Goal: Transaction & Acquisition: Purchase product/service

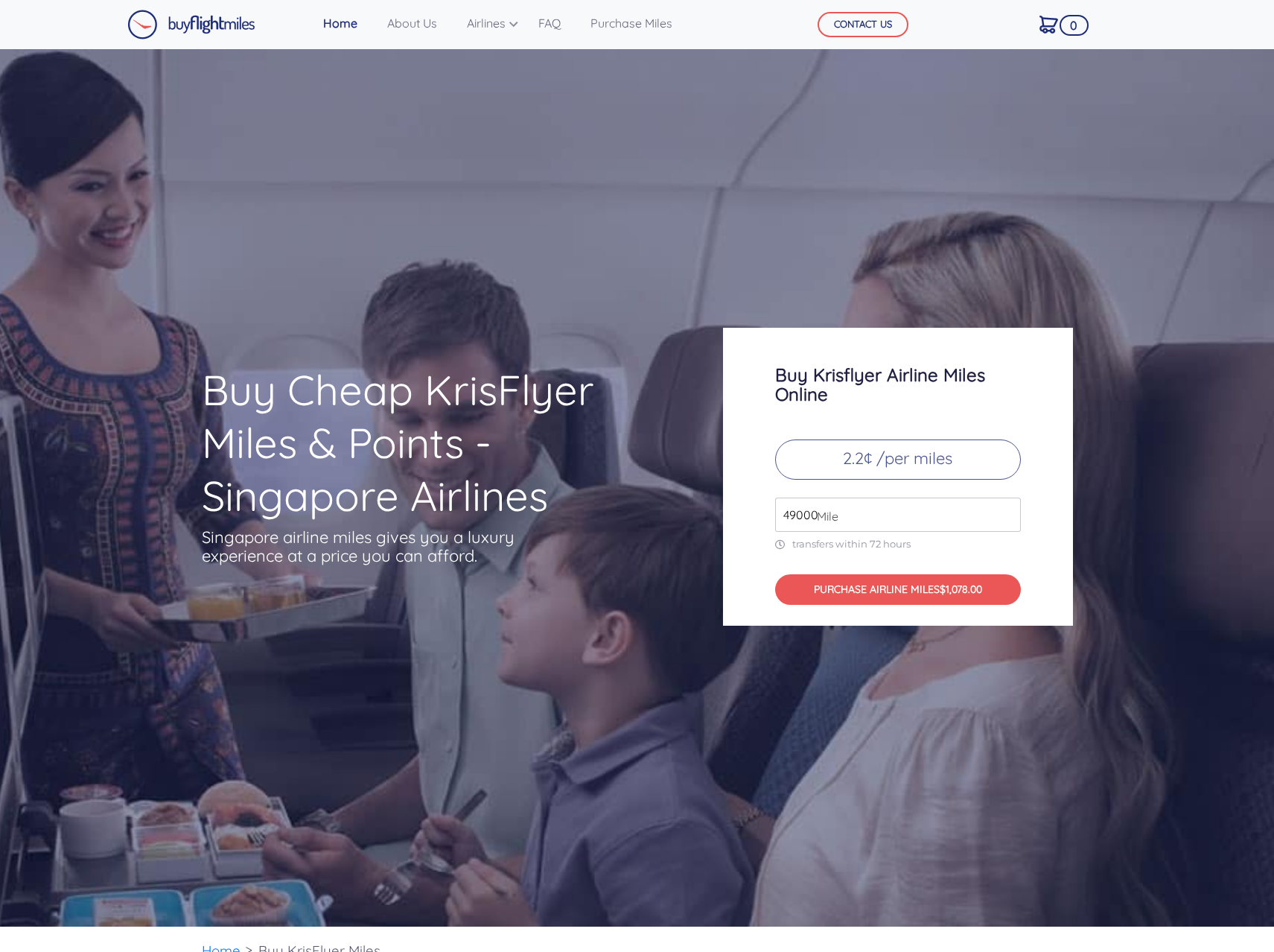
drag, startPoint x: 859, startPoint y: 515, endPoint x: 701, endPoint y: 511, distance: 158.1
click at [701, 511] on div "Buy Cheap KrisFlyer Miles & Points - Singapore Airlines Singapore airline miles…" at bounding box center [638, 476] width 894 height 298
type input "200000"
click at [1051, 433] on div "Buy Krisflyer Airline Miles Online 2.2¢ /per miles 200000 Mile transfers within…" at bounding box center [899, 476] width 350 height 298
drag, startPoint x: 831, startPoint y: 521, endPoint x: 541, endPoint y: 491, distance: 291.5
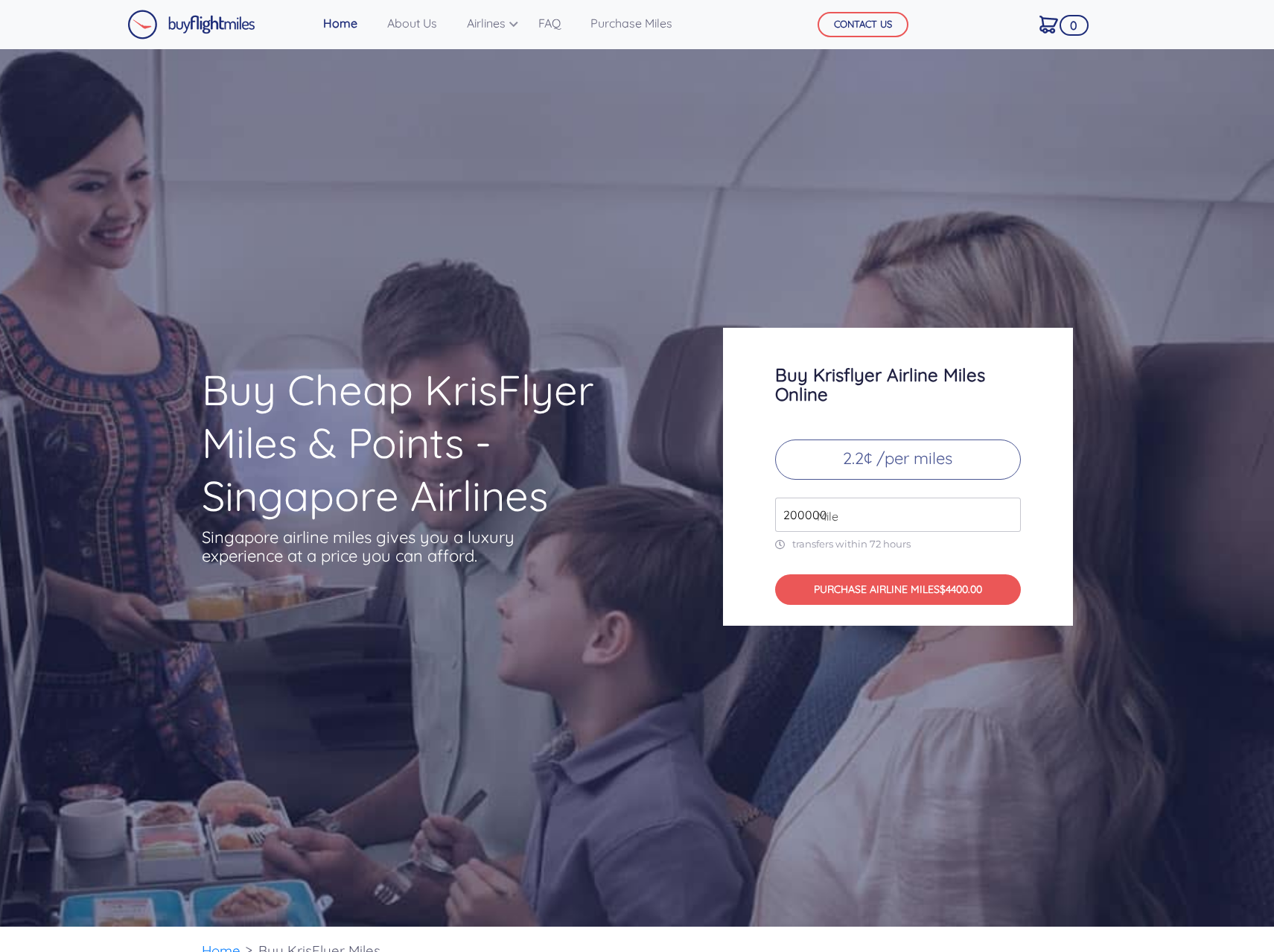
click at [541, 491] on div "Buy Cheap KrisFlyer Miles & Points - Singapore Airlines Singapore airline miles…" at bounding box center [638, 476] width 894 height 298
drag, startPoint x: 446, startPoint y: 196, endPoint x: 580, endPoint y: 179, distance: 135.1
drag, startPoint x: 947, startPoint y: 523, endPoint x: 566, endPoint y: 518, distance: 381.0
click at [566, 518] on div "Buy Cheap KrisFlyer Miles & Points - Singapore Airlines Singapore airline miles…" at bounding box center [638, 476] width 894 height 298
click at [922, 509] on input "400000" at bounding box center [899, 514] width 246 height 34
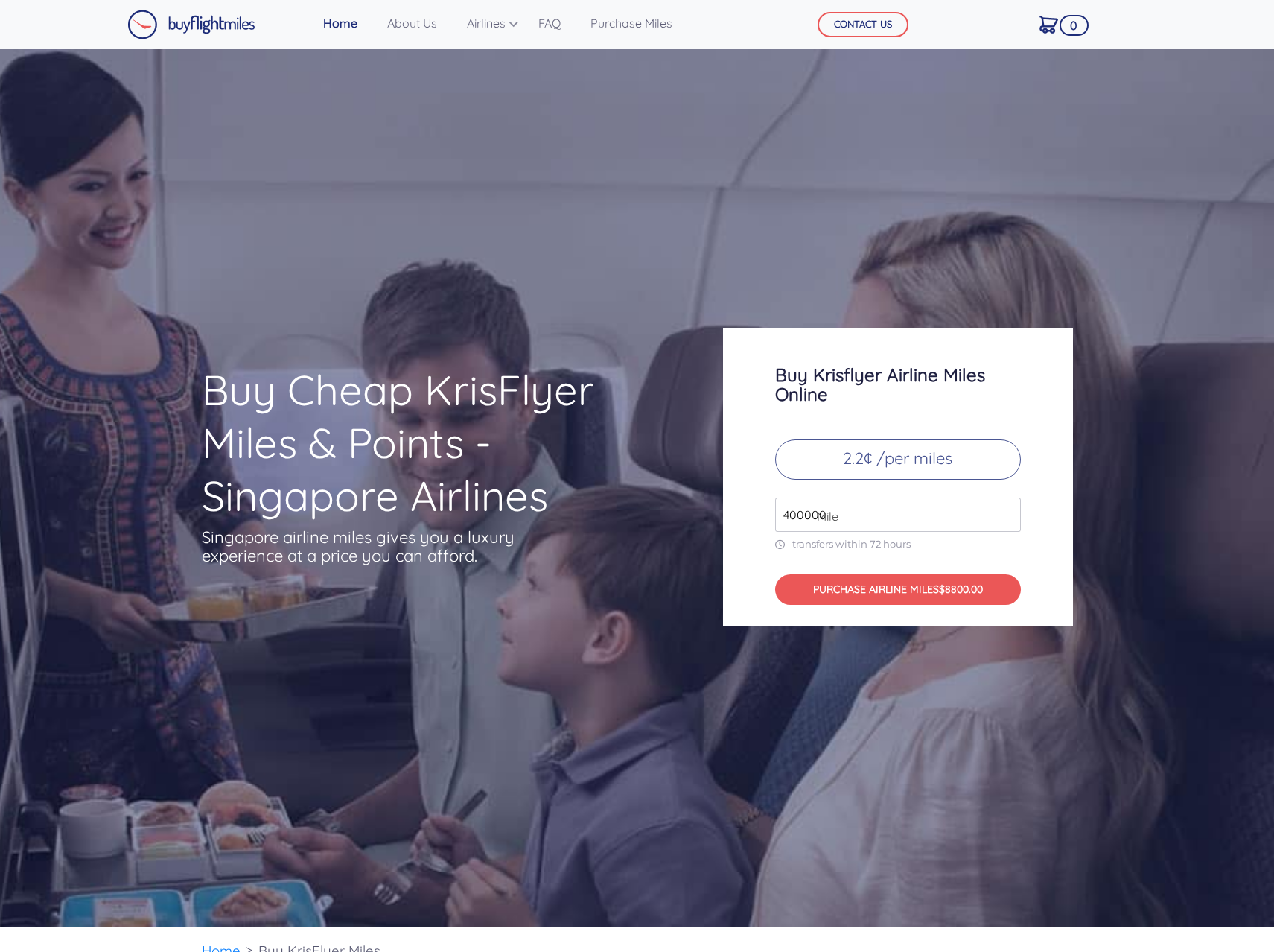
type input "400000"
drag, startPoint x: 895, startPoint y: 508, endPoint x: 646, endPoint y: 494, distance: 249.4
click at [646, 494] on div "Buy Cheap KrisFlyer Miles & Points - Singapore Airlines Singapore airline miles…" at bounding box center [638, 476] width 894 height 298
type input "400000"
click at [1042, 397] on div "Buy Krisflyer Airline Miles Online 2.2¢ /per miles 400000 Mile transfers within…" at bounding box center [899, 476] width 350 height 298
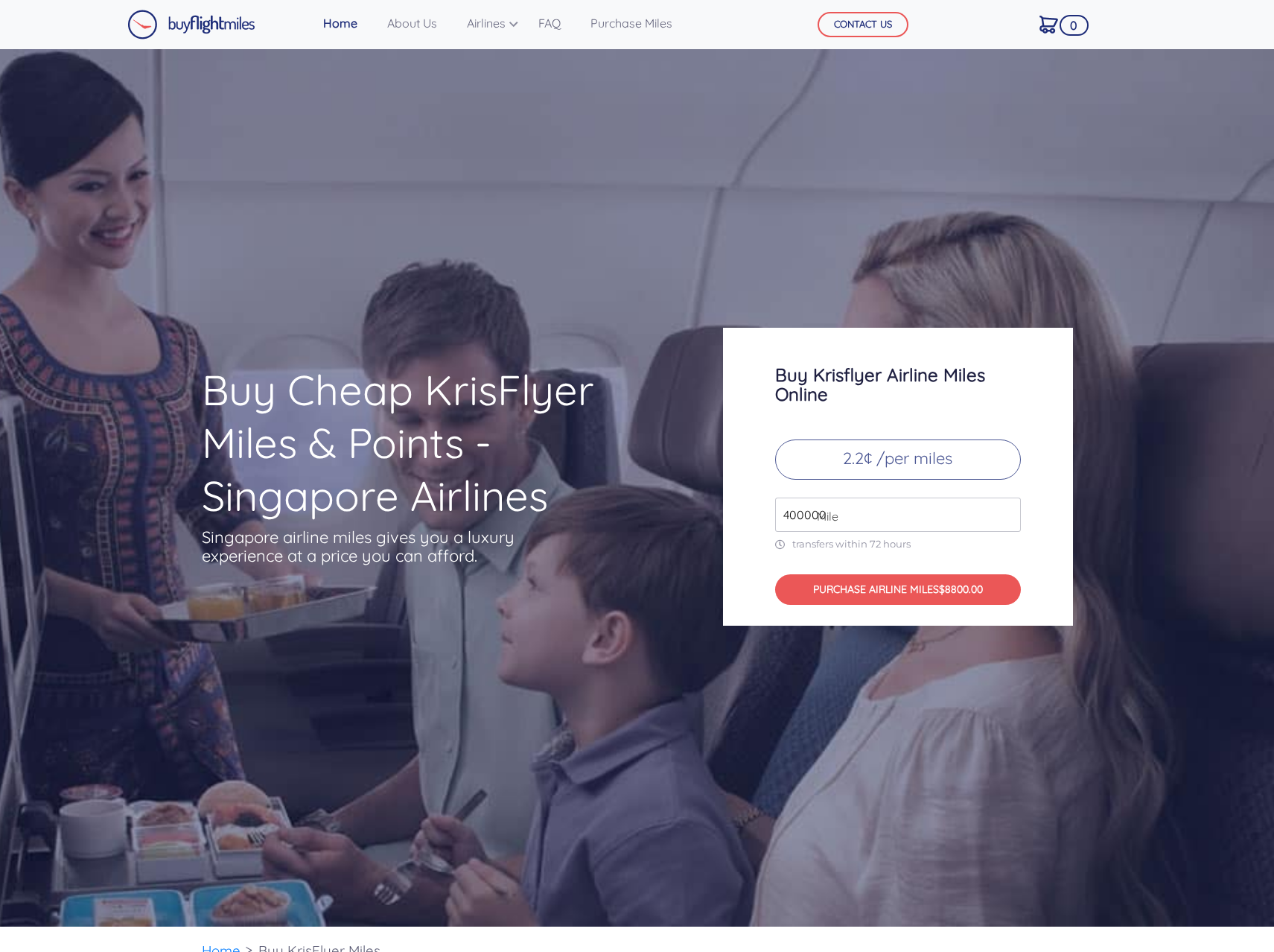
click at [911, 462] on p "2.2¢ /per miles" at bounding box center [899, 459] width 246 height 40
drag, startPoint x: 911, startPoint y: 462, endPoint x: 794, endPoint y: 460, distance: 117.0
click at [794, 460] on p "2.2¢ /per miles" at bounding box center [899, 459] width 246 height 40
